Goal: Transaction & Acquisition: Purchase product/service

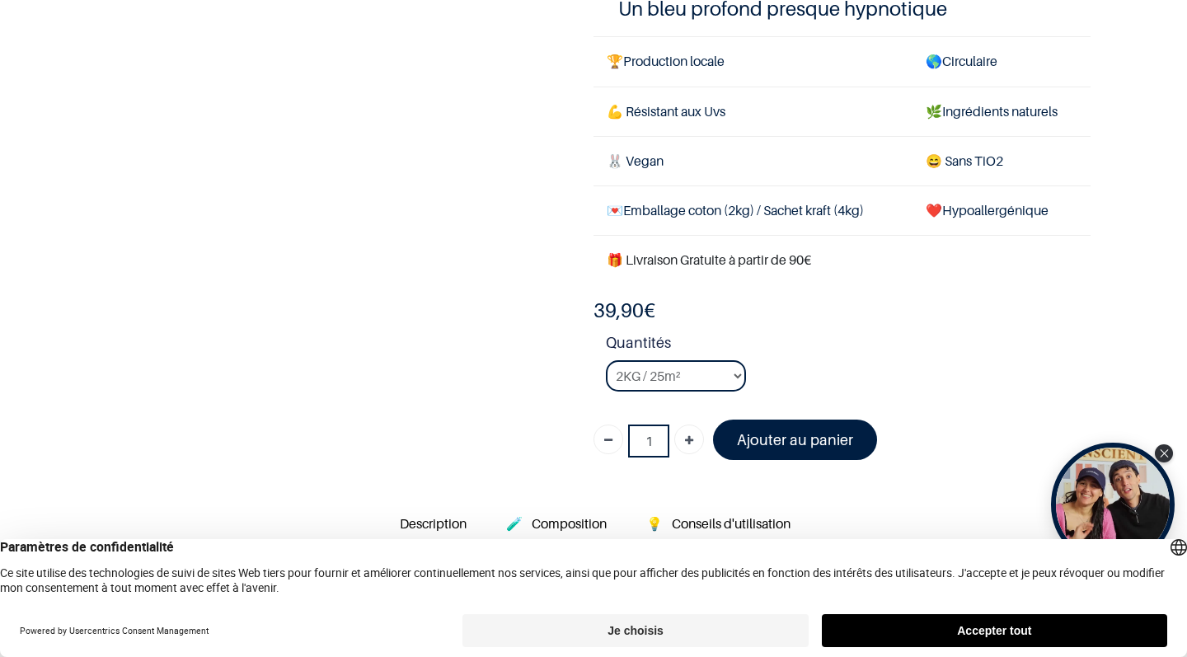
scroll to position [184, 0]
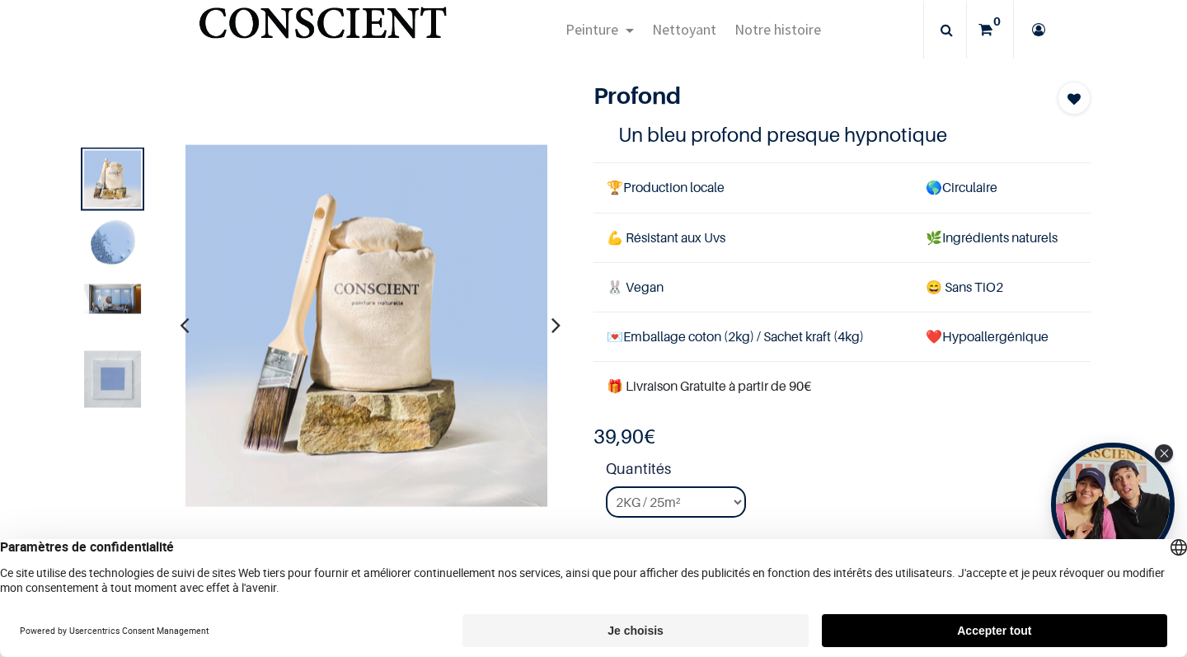
scroll to position [30, 0]
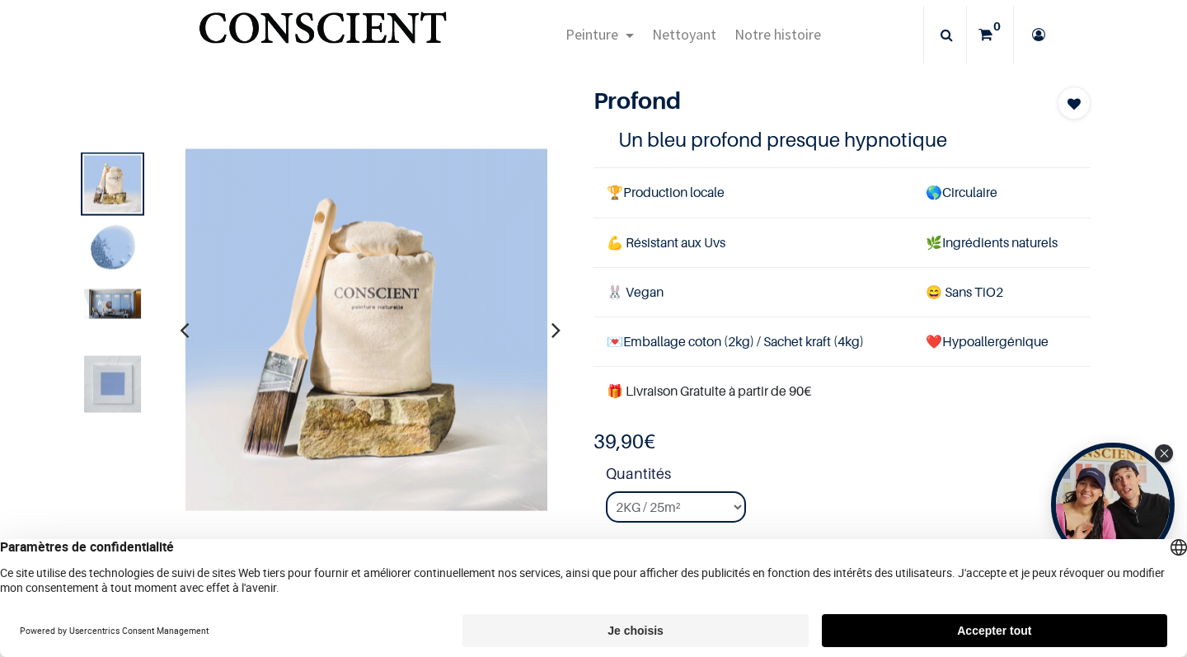
click at [115, 257] on img at bounding box center [112, 250] width 57 height 57
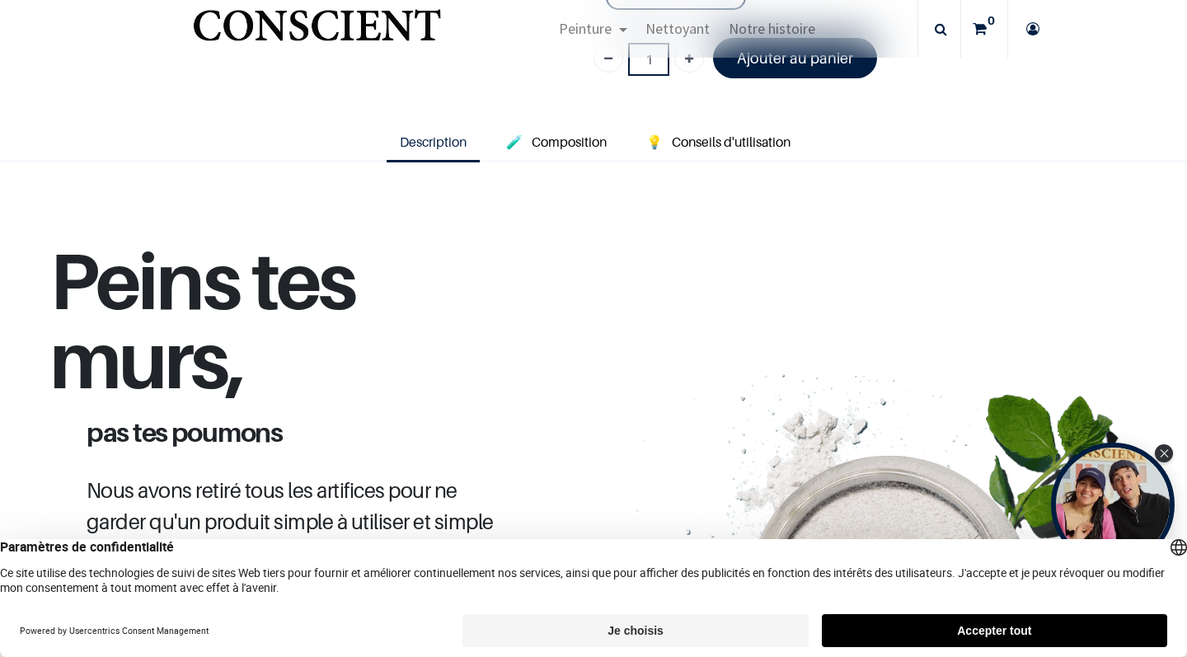
scroll to position [566, 0]
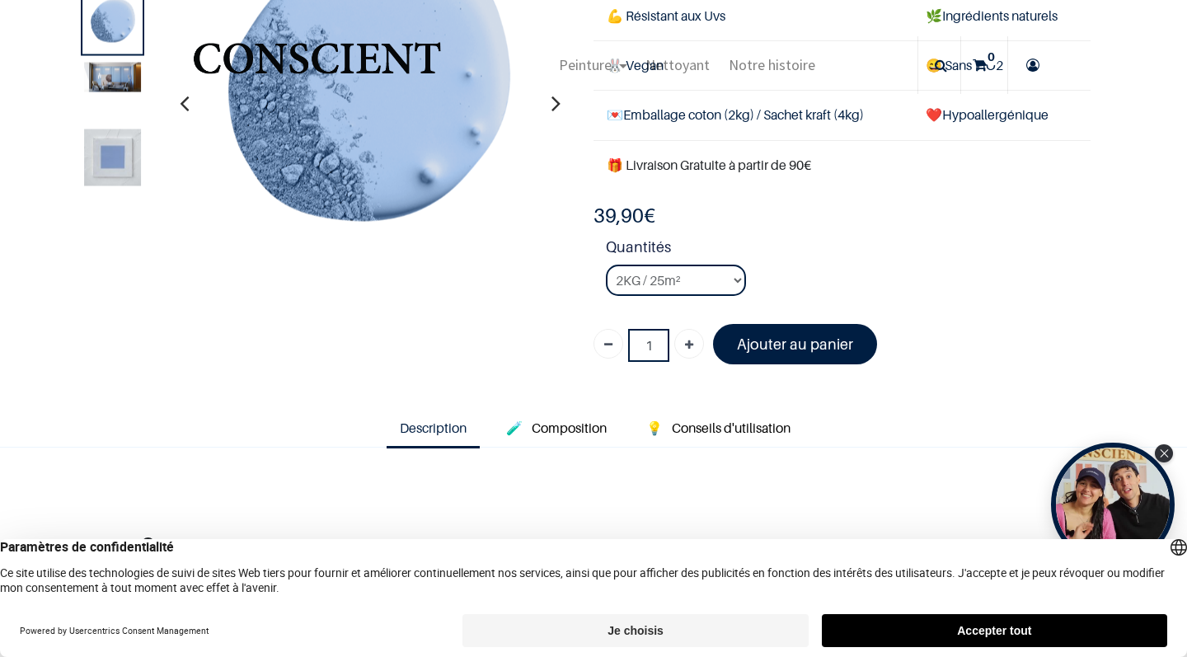
scroll to position [46, 0]
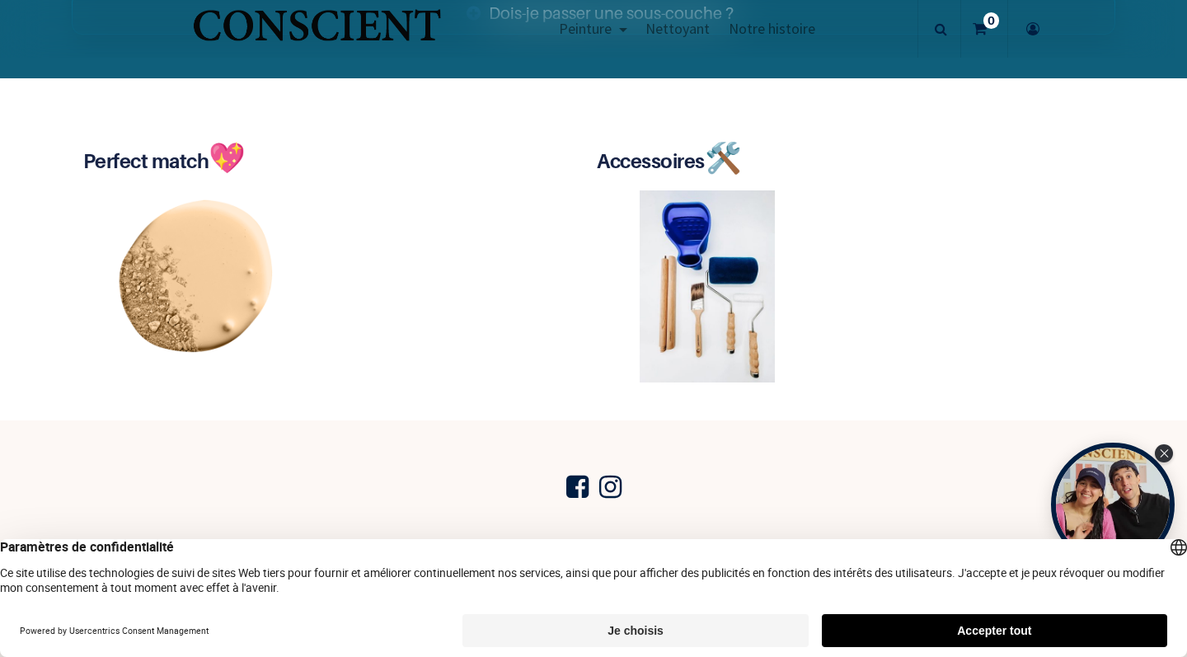
scroll to position [3054, 0]
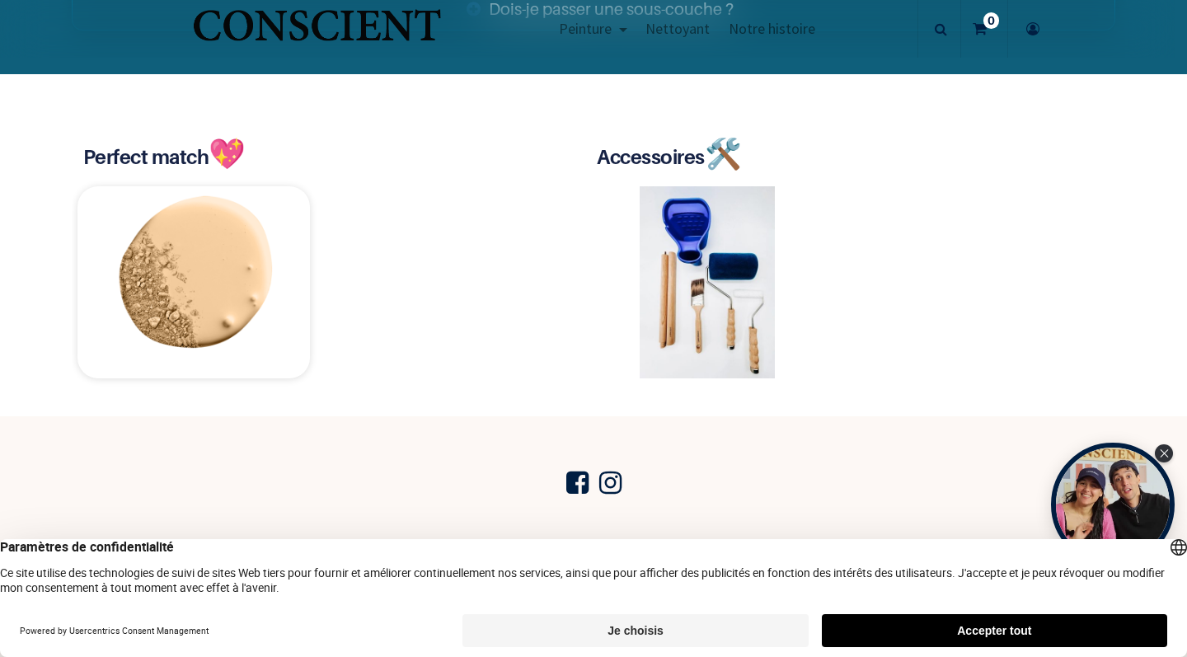
click at [180, 279] on img at bounding box center [193, 282] width 232 height 193
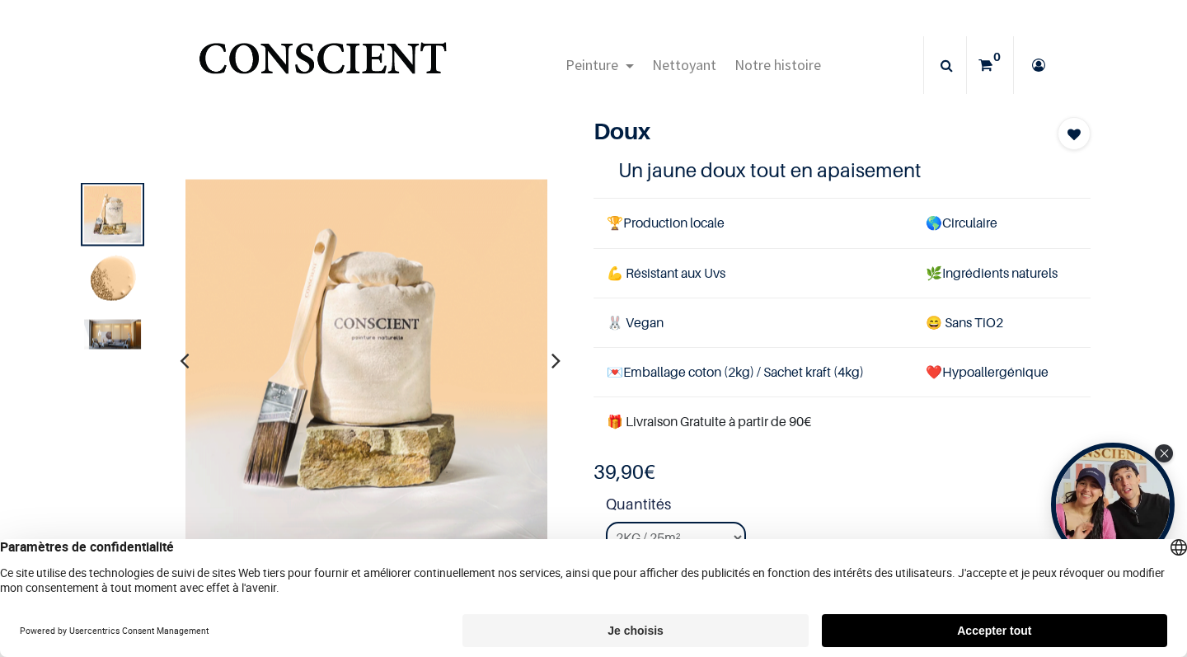
click at [419, 126] on div "Doux" at bounding box center [580, 375] width 1043 height 517
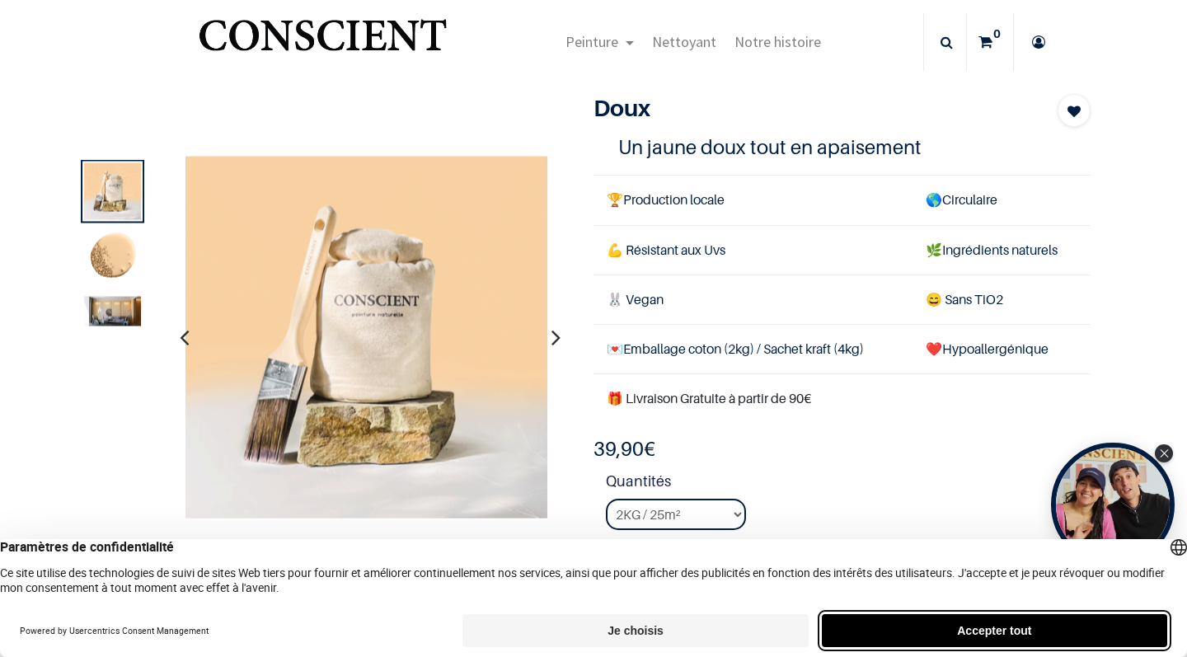
click at [941, 634] on button "Accepter tout" at bounding box center [994, 630] width 345 height 33
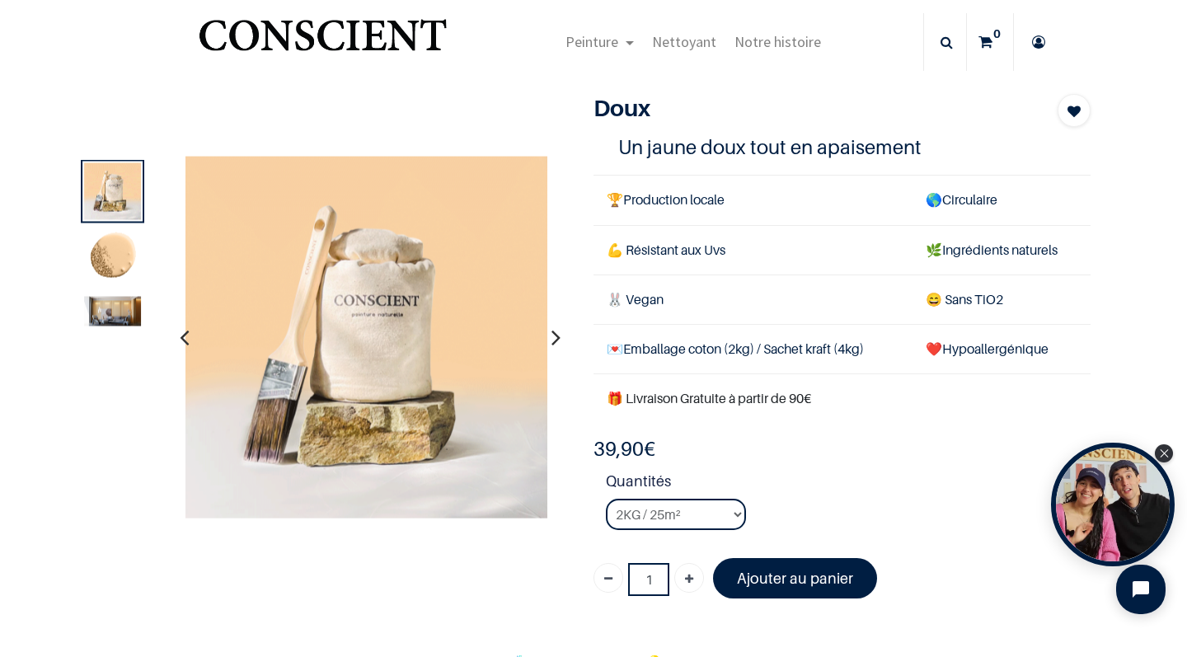
scroll to position [0, 0]
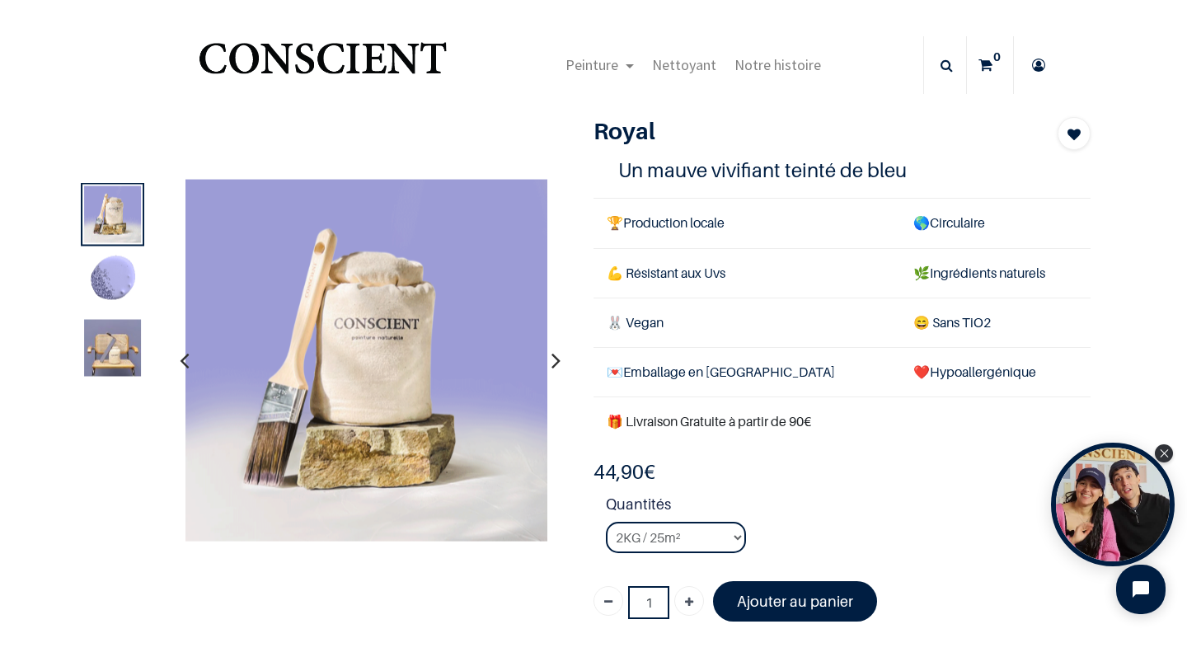
click at [119, 280] on img at bounding box center [112, 280] width 57 height 57
